Goal: Navigation & Orientation: Find specific page/section

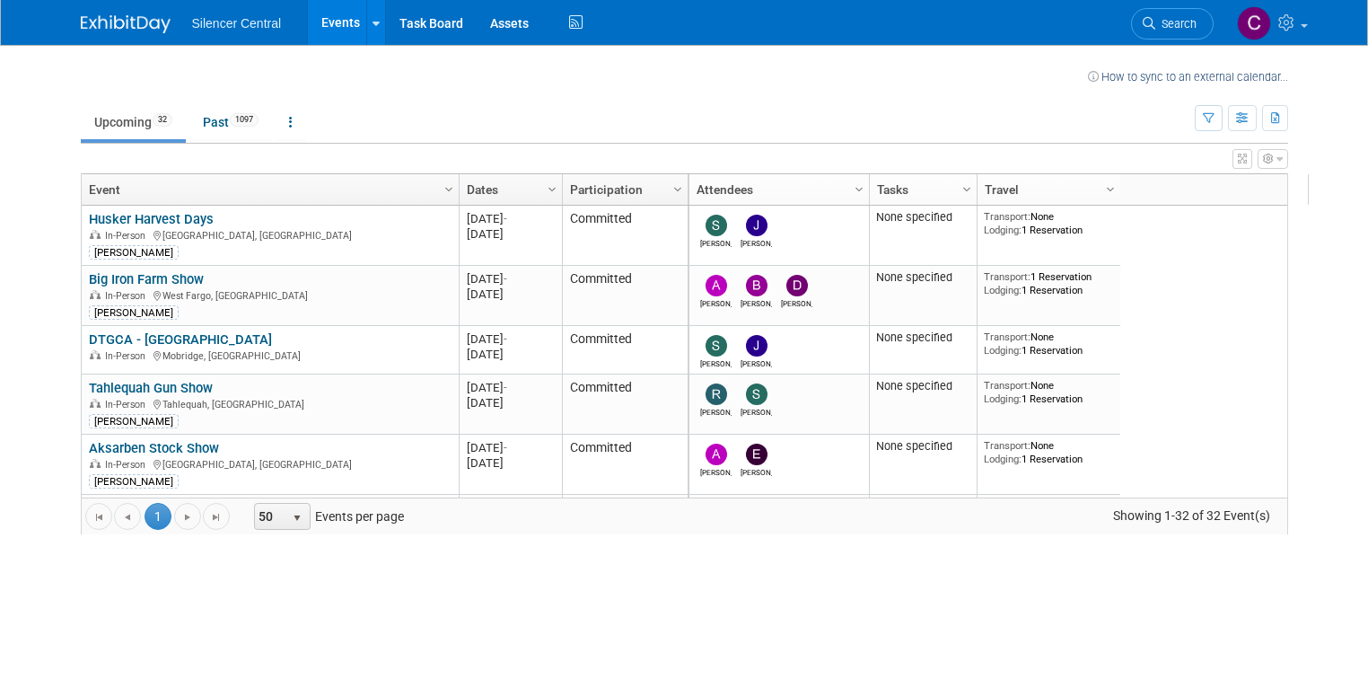
click at [308, 23] on link "Events" at bounding box center [341, 22] width 66 height 45
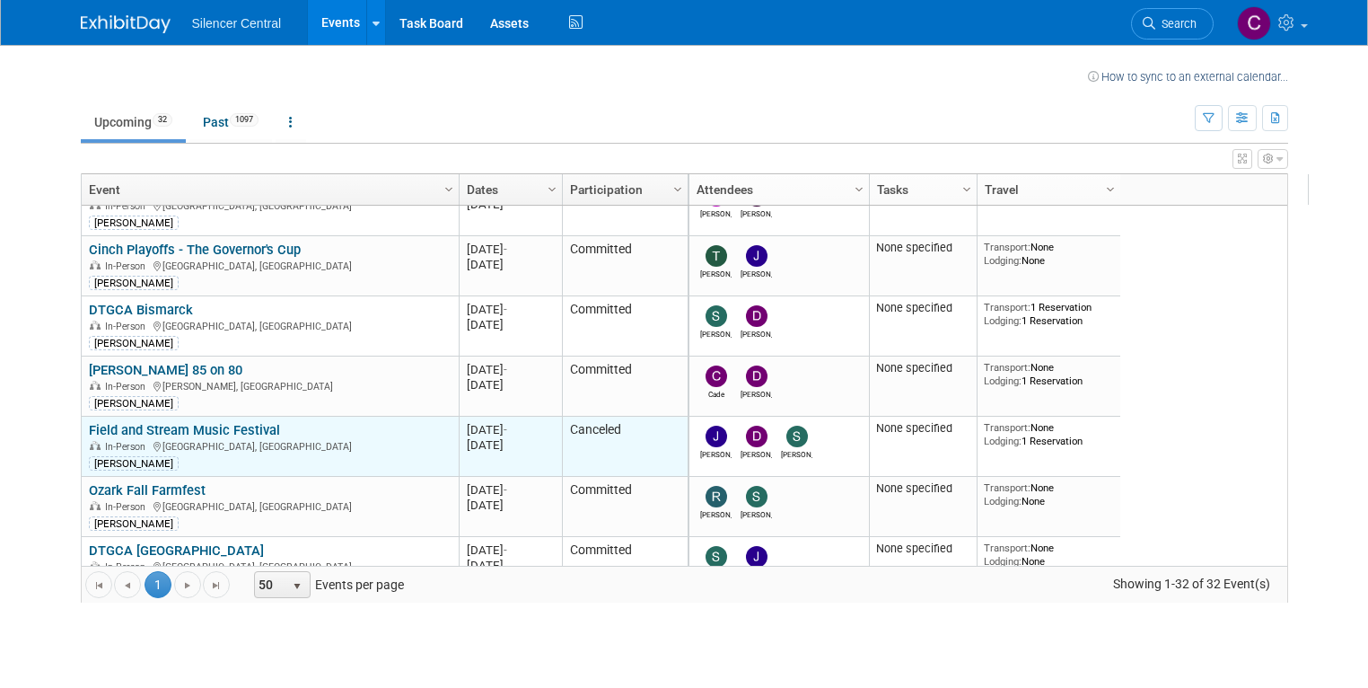
scroll to position [345, 0]
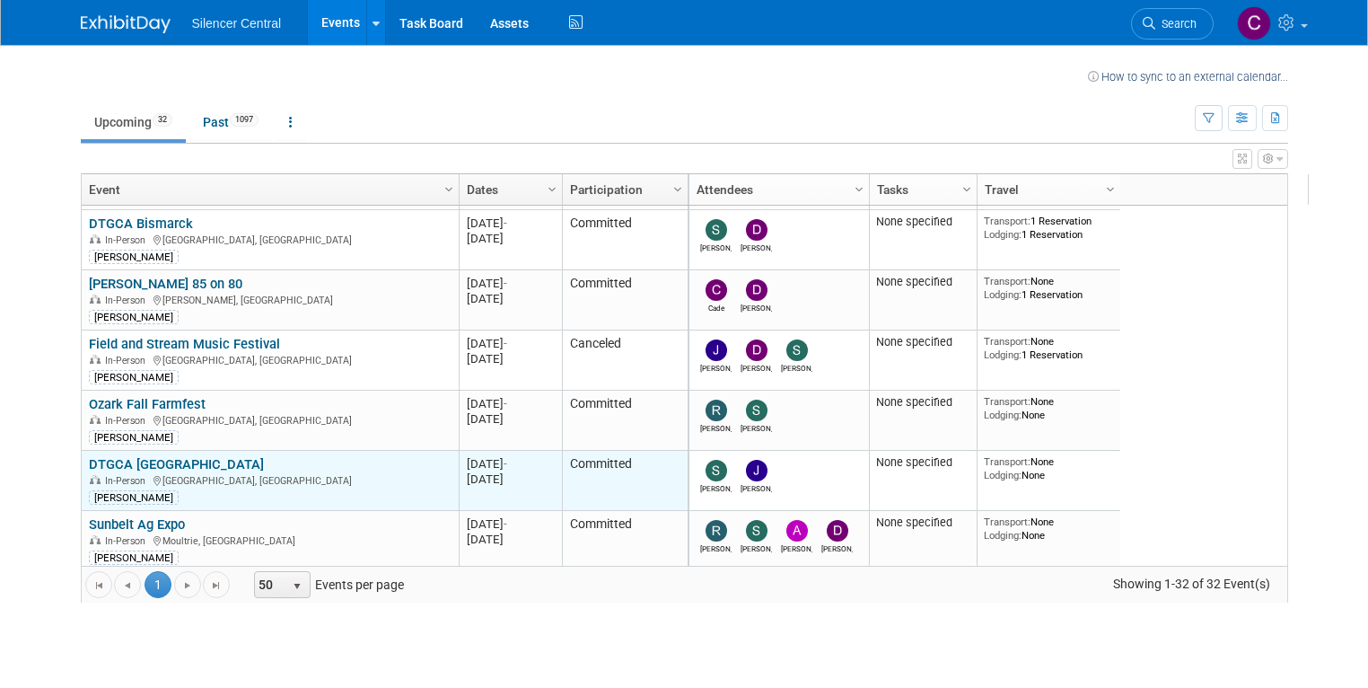
click at [125, 456] on link "DTGCA [GEOGRAPHIC_DATA]" at bounding box center [176, 464] width 175 height 16
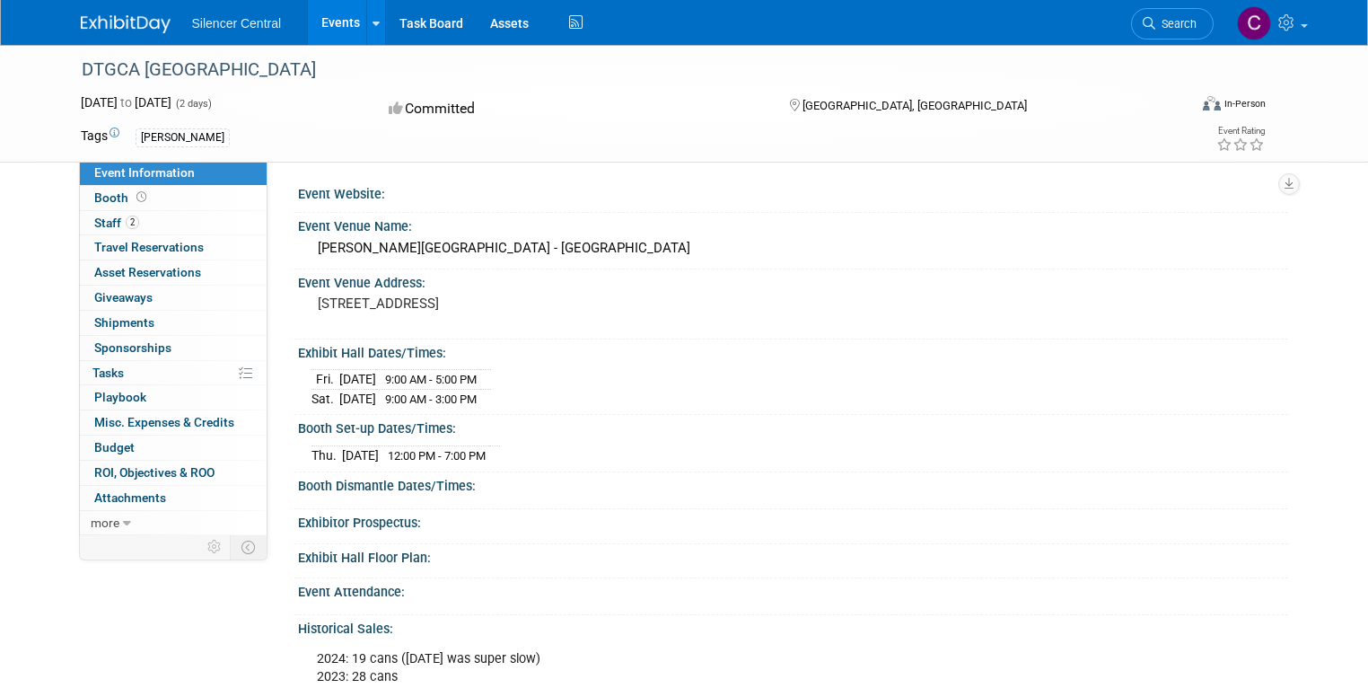
click at [320, 18] on link "Events" at bounding box center [341, 22] width 66 height 45
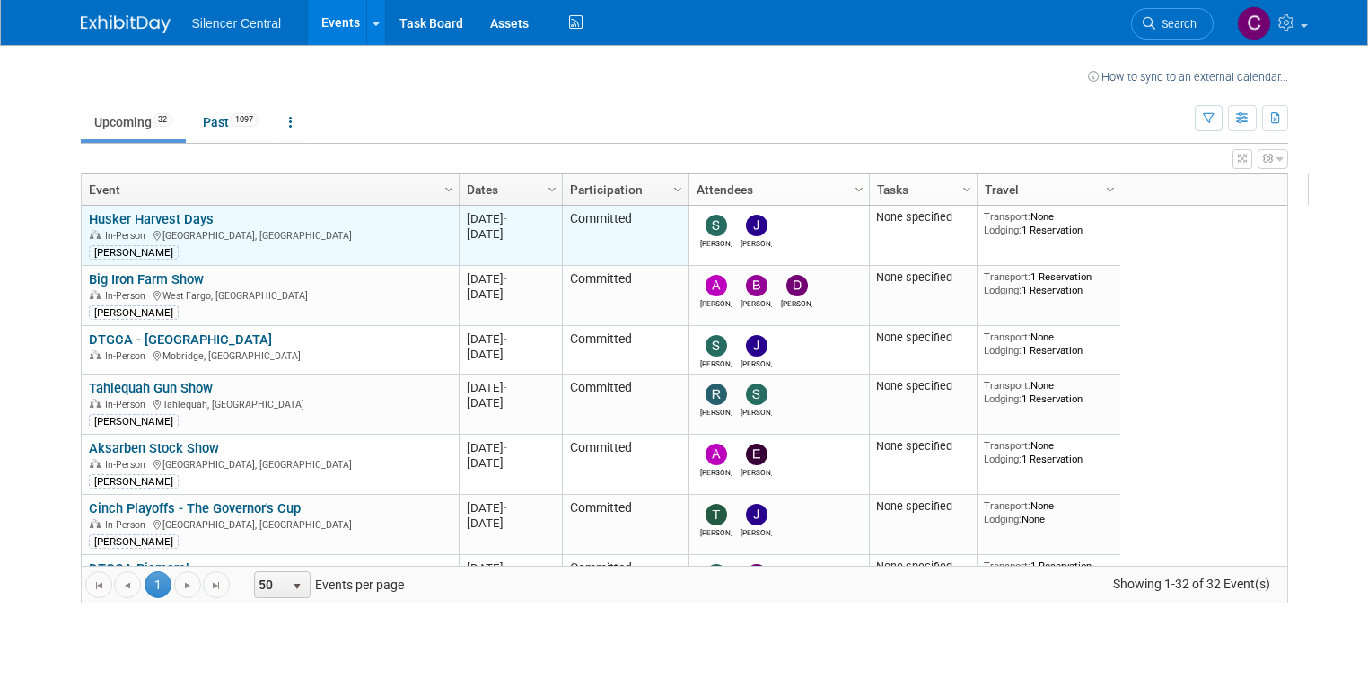
click at [128, 207] on td "Husker Harvest Days Husker Harvest Days In-Person [GEOGRAPHIC_DATA], [GEOGRAPHI…" at bounding box center [270, 236] width 377 height 60
